Goal: Transaction & Acquisition: Purchase product/service

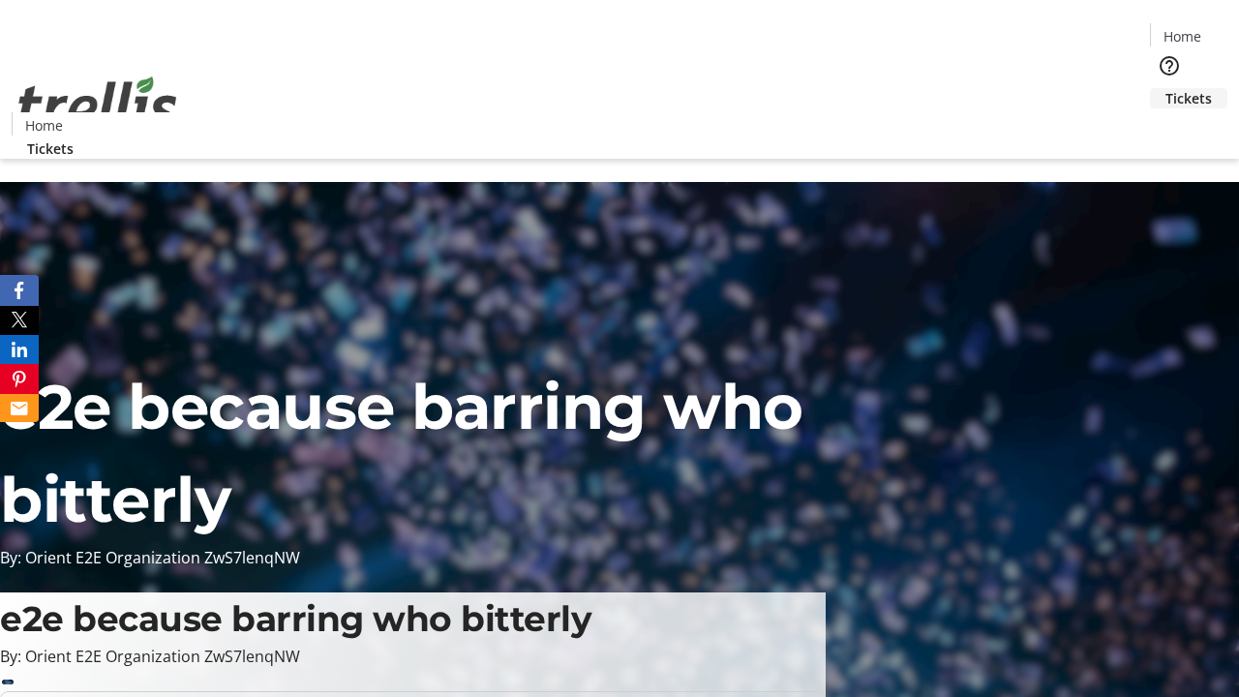
click at [1166, 88] on span "Tickets" at bounding box center [1189, 98] width 46 height 20
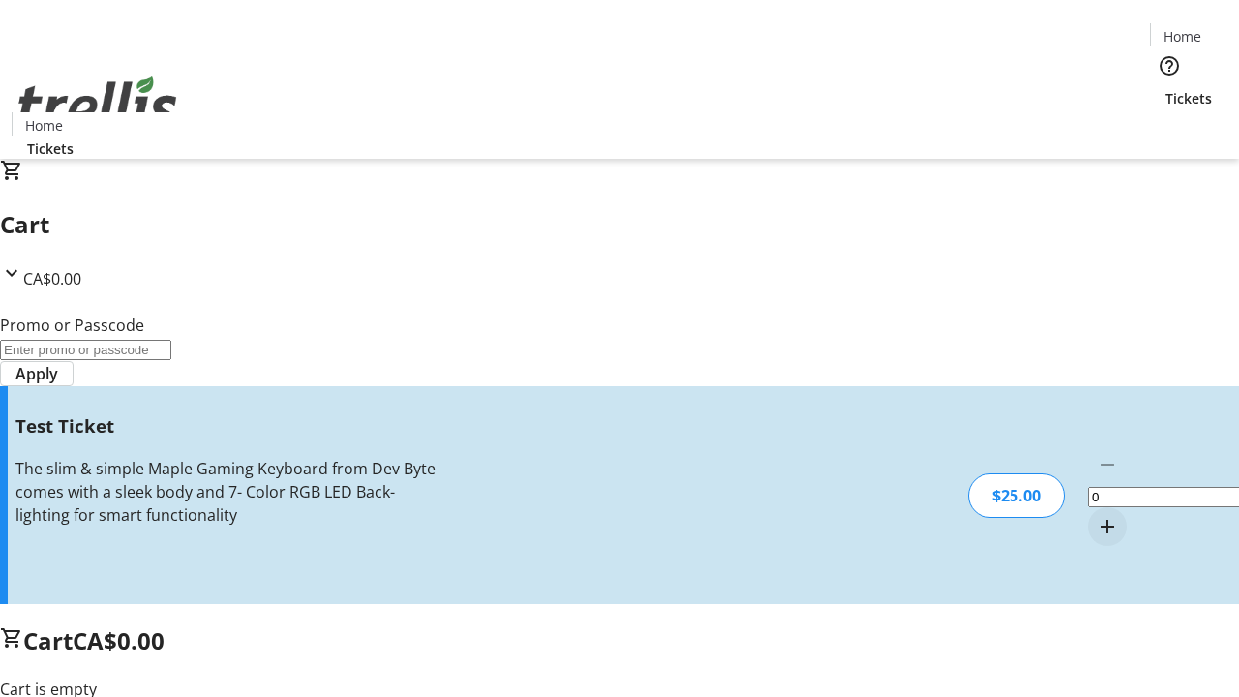
click at [1096, 515] on mat-icon "Increment by one" at bounding box center [1107, 526] width 23 height 23
type input "1"
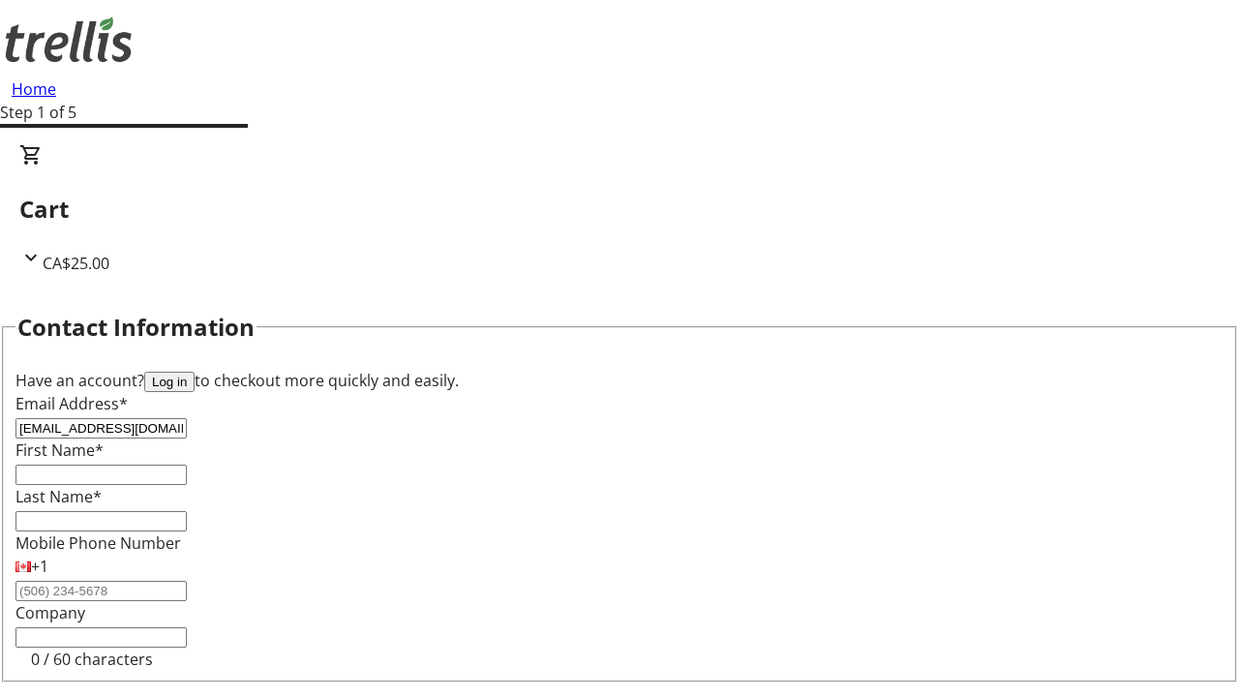
type input "[EMAIL_ADDRESS][DOMAIN_NAME]"
type input "[PERSON_NAME]"
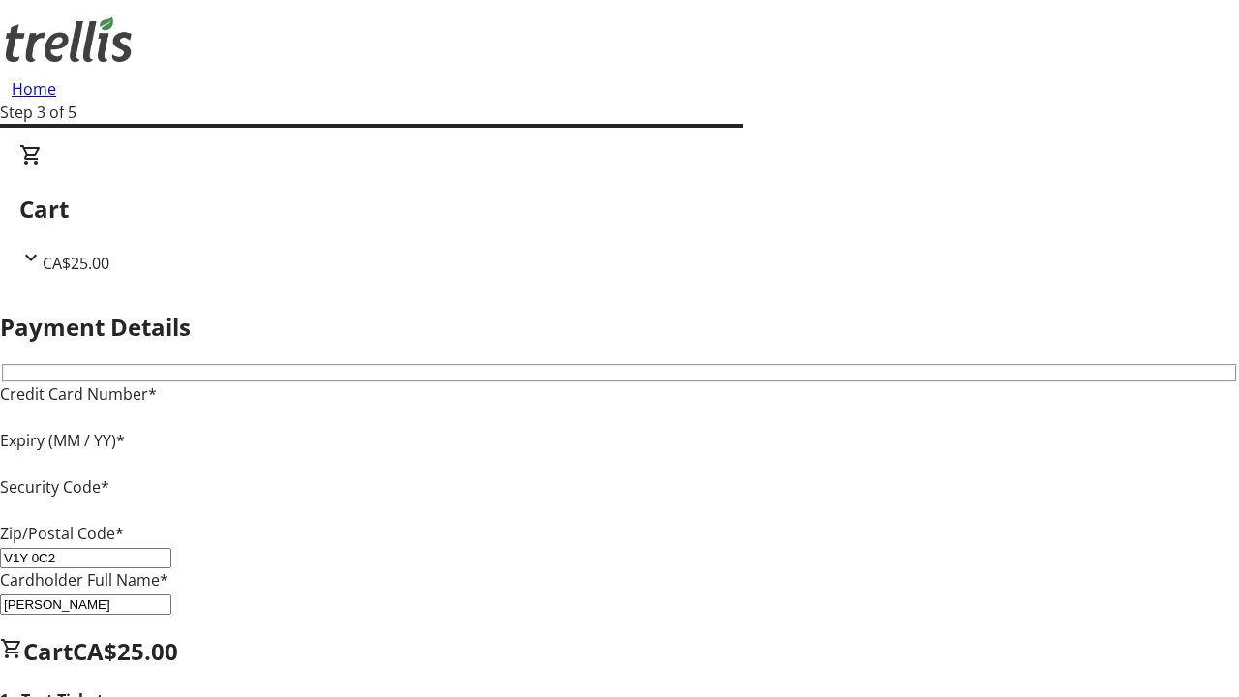
type input "V1Y 0C2"
